Goal: Task Accomplishment & Management: Manage account settings

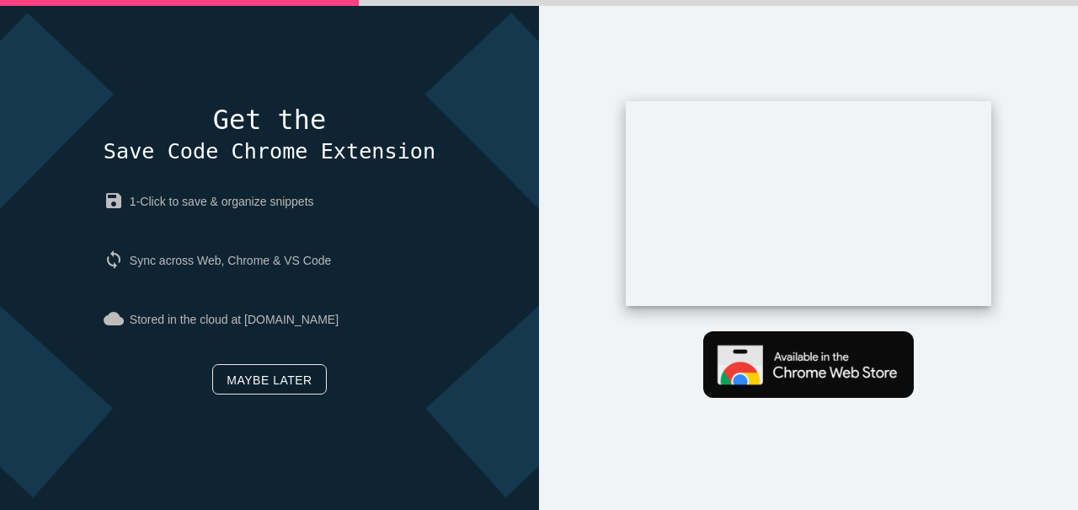
click at [245, 385] on link "Maybe later" at bounding box center [269, 379] width 114 height 30
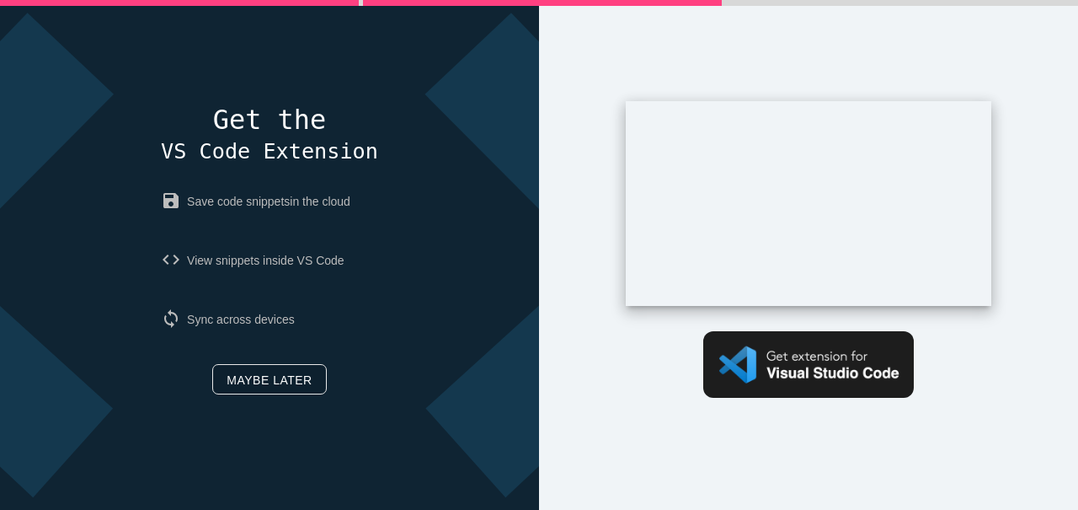
click at [244, 384] on link "Maybe later" at bounding box center [269, 379] width 114 height 30
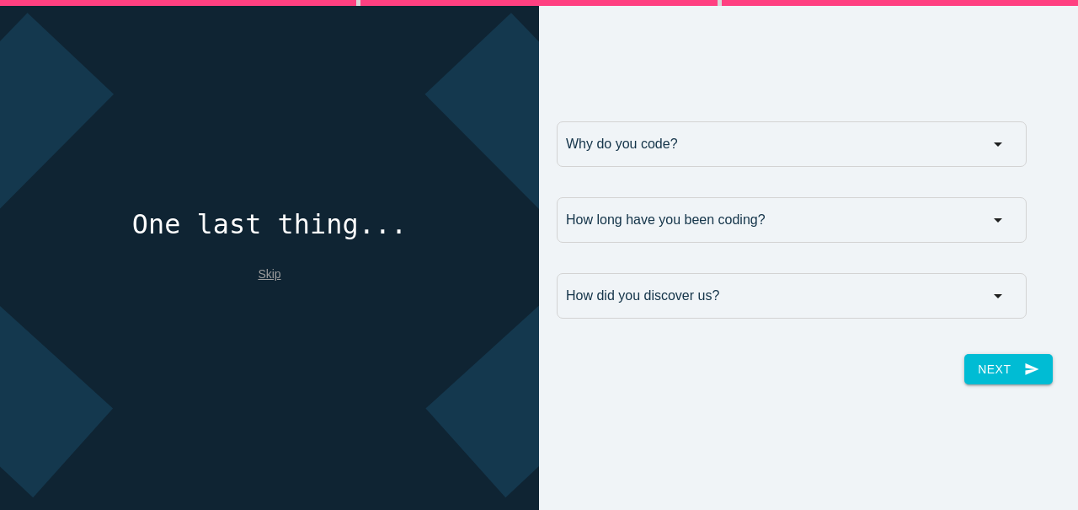
click at [264, 267] on link "Skip" at bounding box center [269, 273] width 23 height 13
